Goal: Transaction & Acquisition: Purchase product/service

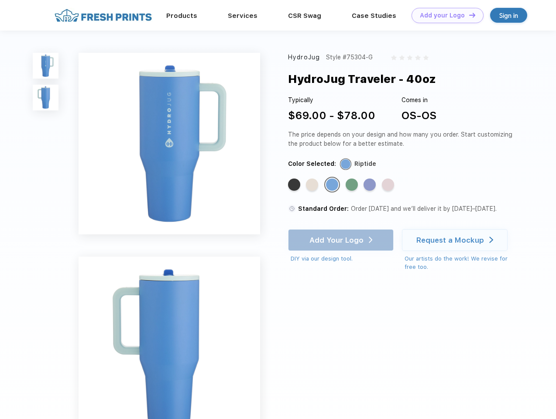
click at [444, 15] on link "Add your Logo Design Tool" at bounding box center [447, 15] width 72 height 15
click at [0, 0] on div "Design Tool" at bounding box center [0, 0] width 0 height 0
click at [468, 15] on link "Add your Logo Design Tool" at bounding box center [447, 15] width 72 height 15
click at [46, 65] on img at bounding box center [46, 66] width 26 height 26
click at [46, 98] on img at bounding box center [46, 98] width 26 height 26
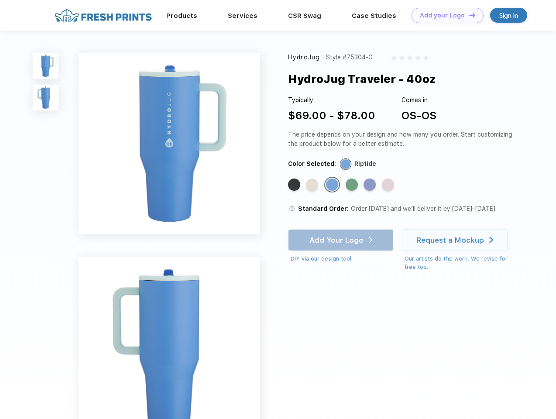
click at [295, 185] on div "Standard Color" at bounding box center [294, 184] width 12 height 12
click at [313, 185] on div "Standard Color" at bounding box center [312, 184] width 12 height 12
click at [333, 185] on div "Standard Color" at bounding box center [332, 184] width 12 height 12
click at [352, 185] on div "Standard Color" at bounding box center [352, 184] width 12 height 12
click at [370, 185] on div "Standard Color" at bounding box center [369, 184] width 12 height 12
